Goal: Feedback & Contribution: Contribute content

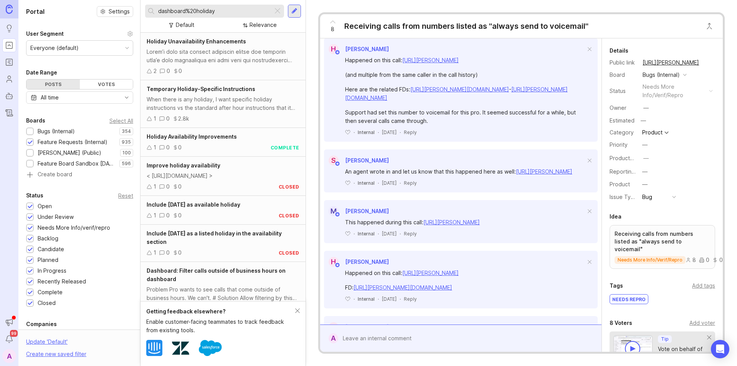
scroll to position [499, 0]
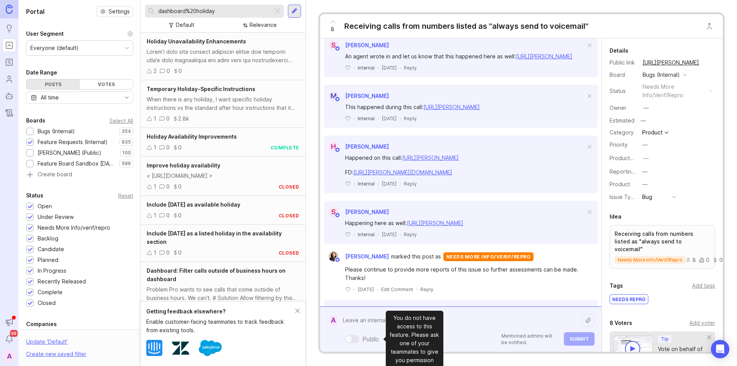
drag, startPoint x: 347, startPoint y: 338, endPoint x: 352, endPoint y: 339, distance: 4.2
click at [347, 339] on div "Public Mentioned admins will be notified. Submit" at bounding box center [466, 329] width 256 height 33
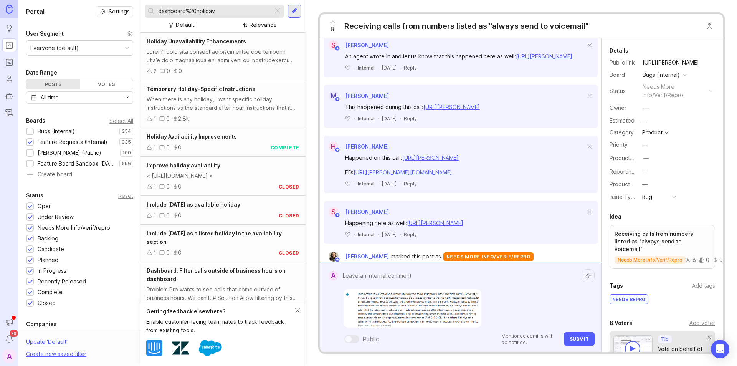
click at [474, 294] on span at bounding box center [475, 294] width 4 height 4
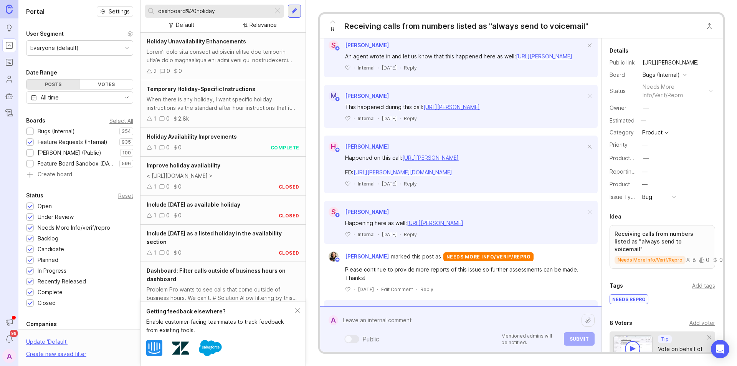
drag, startPoint x: 381, startPoint y: 321, endPoint x: 440, endPoint y: 309, distance: 59.4
click at [381, 321] on textarea at bounding box center [459, 320] width 243 height 15
paste textarea "[PERSON_NAME] Law"
paste textarea "[URL][PERSON_NAME]"
type textarea "[PERSON_NAME] Law: [URL][PERSON_NAME]"
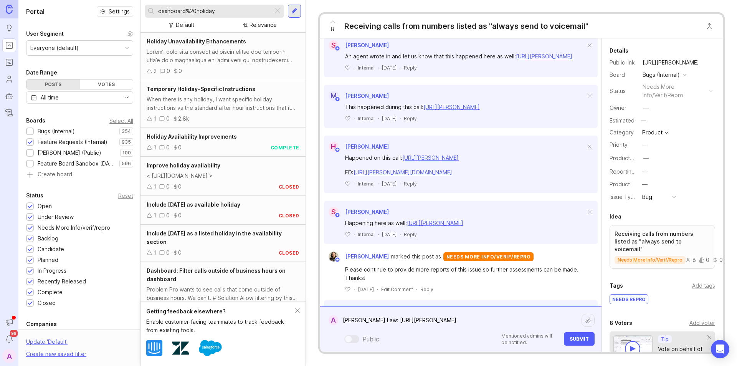
click at [572, 337] on span "Submit" at bounding box center [579, 339] width 19 height 6
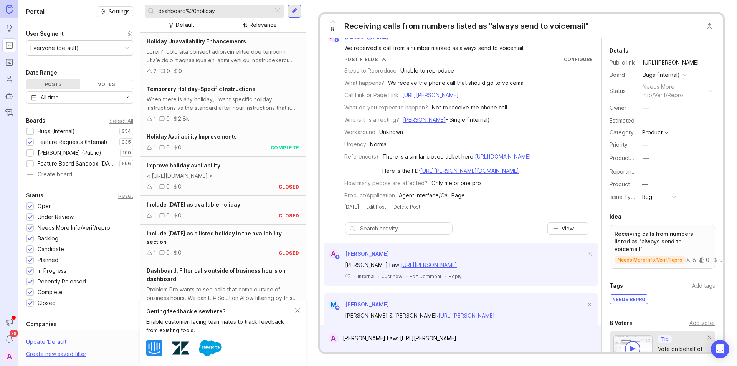
scroll to position [0, 0]
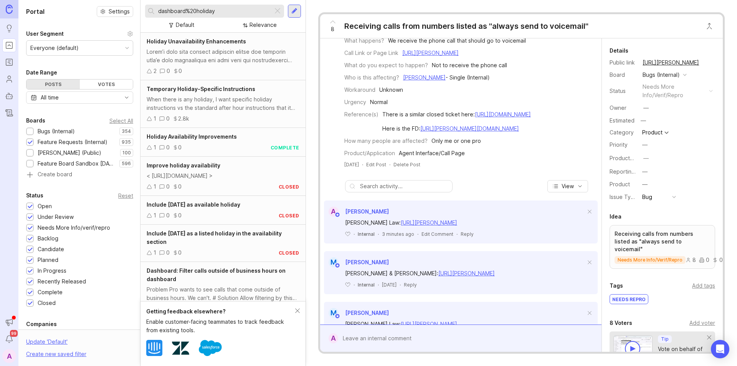
scroll to position [115, 0]
